Goal: Obtain resource: Download file/media

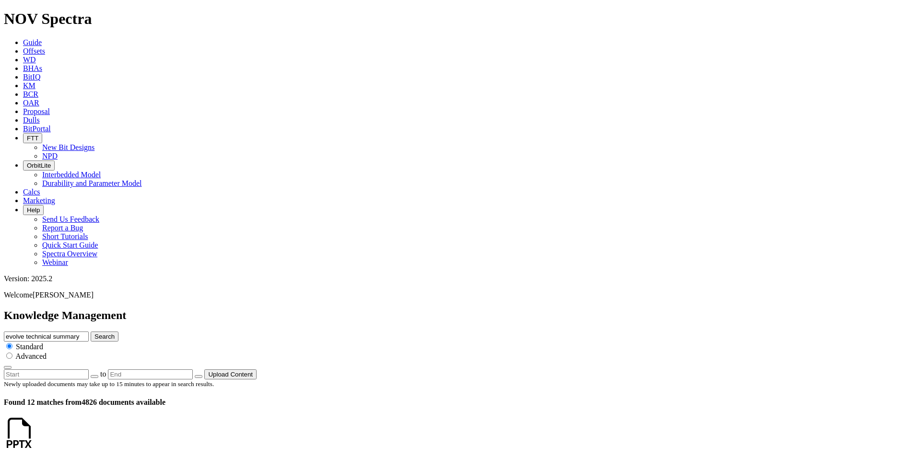
scroll to position [808, 0]
drag, startPoint x: 510, startPoint y: 48, endPoint x: 387, endPoint y: 51, distance: 122.3
click at [387, 309] on div "Knowledge Management evolve technical summary Search Standard Advanced to Uploa…" at bounding box center [458, 344] width 909 height 70
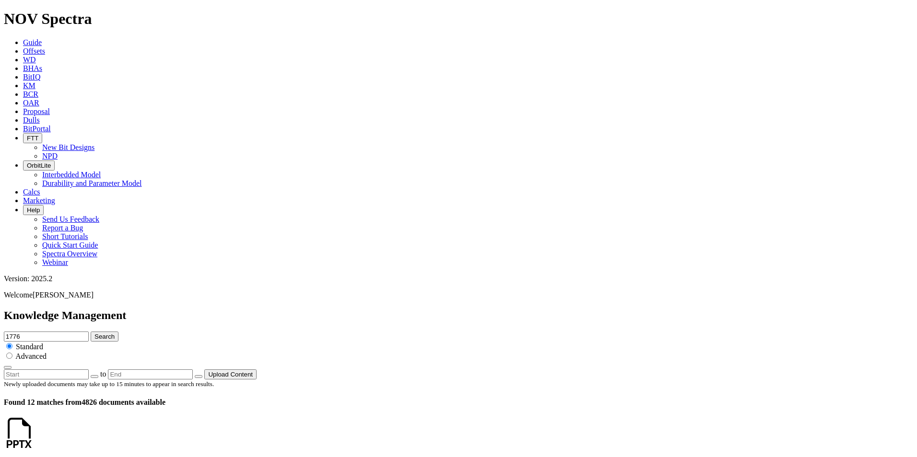
type input "1776"
click at [91, 332] on button "Search" at bounding box center [105, 337] width 28 height 10
click at [89, 332] on input "1776" at bounding box center [46, 337] width 85 height 10
drag, startPoint x: 445, startPoint y: 49, endPoint x: 400, endPoint y: 49, distance: 45.5
click at [400, 309] on div "Knowledge Management 1776 Search Standard Advanced to Upload Content" at bounding box center [458, 344] width 909 height 70
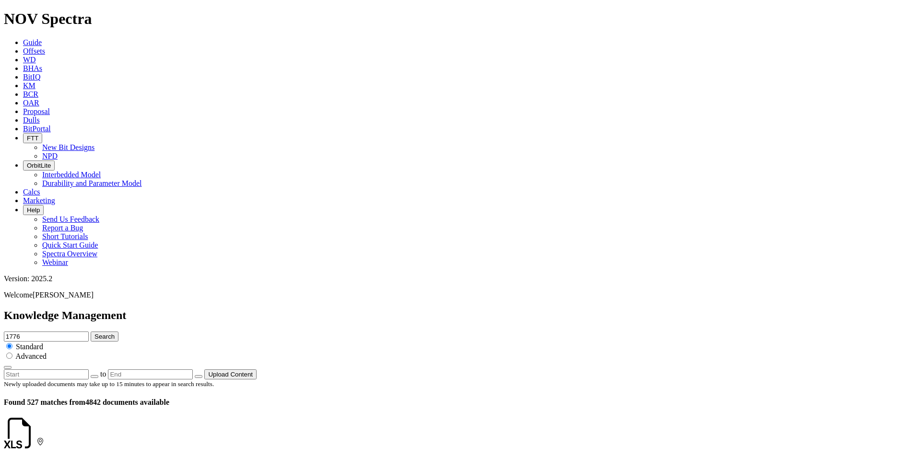
click at [89, 332] on input "1776" at bounding box center [46, 337] width 85 height 10
type input "1776 cutter"
click at [91, 332] on button "Search" at bounding box center [105, 337] width 28 height 10
